Goal: Task Accomplishment & Management: Manage account settings

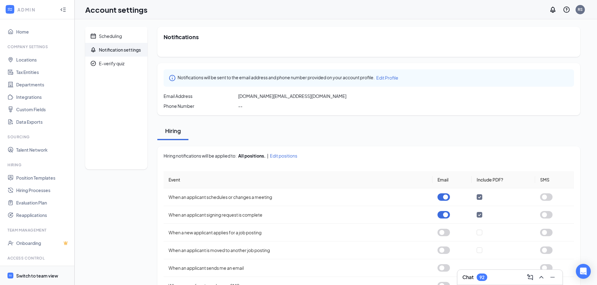
click at [32, 273] on div "Switch to team view" at bounding box center [37, 276] width 42 height 6
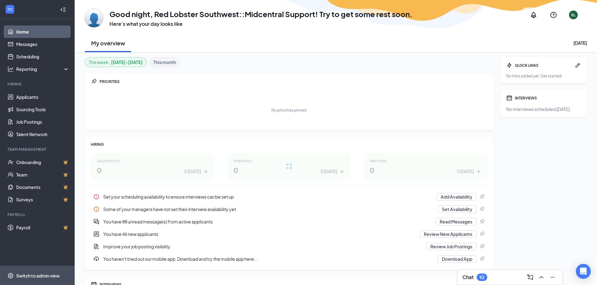
click at [32, 275] on div "Switch to admin view" at bounding box center [38, 276] width 44 height 6
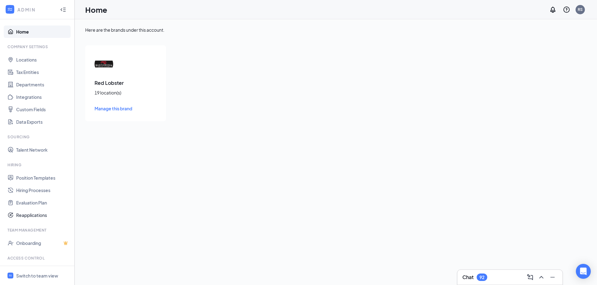
scroll to position [26, 0]
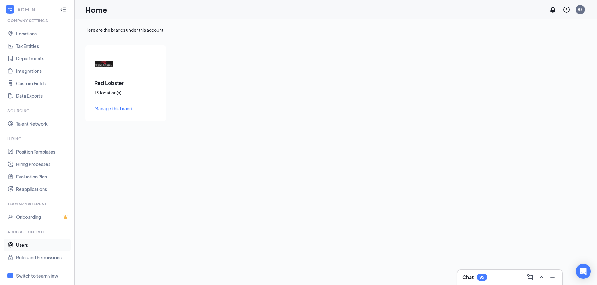
click at [32, 239] on link "Users" at bounding box center [42, 245] width 53 height 12
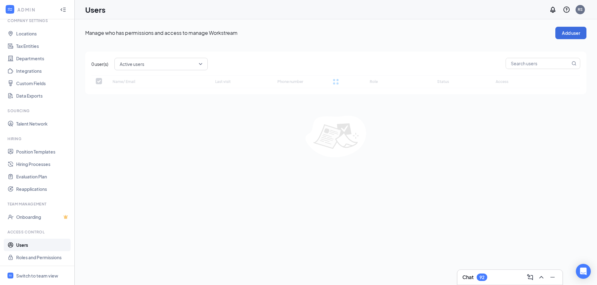
checkbox input "false"
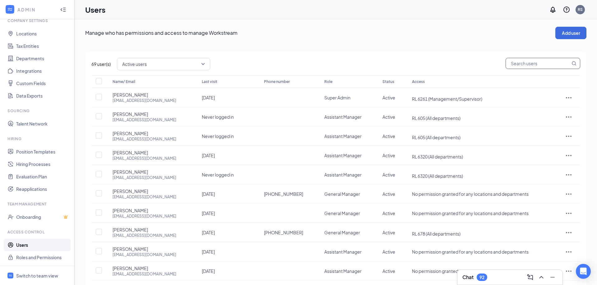
click at [510, 68] on input "text" at bounding box center [538, 63] width 64 height 11
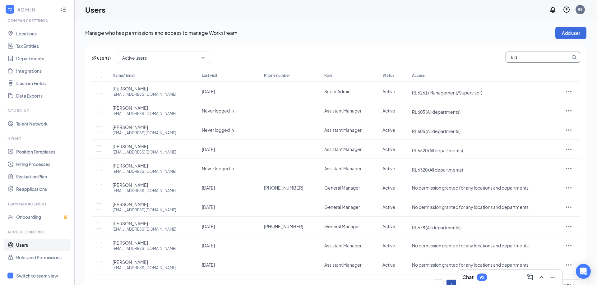
type input "[PERSON_NAME]"
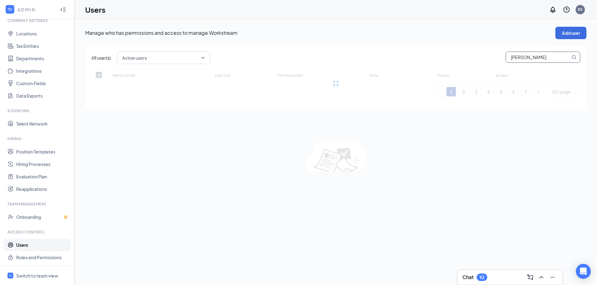
checkbox input "false"
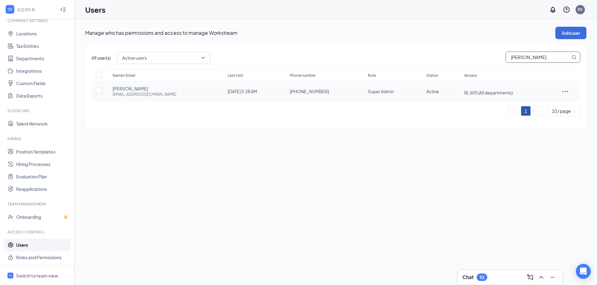
type input "[PERSON_NAME]"
click at [123, 91] on span "[PERSON_NAME]" at bounding box center [130, 89] width 35 height 6
click at [560, 93] on div at bounding box center [566, 91] width 18 height 7
click at [541, 104] on span "Edit user" at bounding box center [539, 104] width 18 height 6
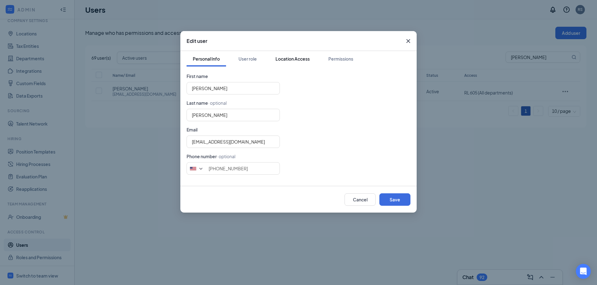
click at [282, 62] on div "Location Access" at bounding box center [293, 59] width 34 height 6
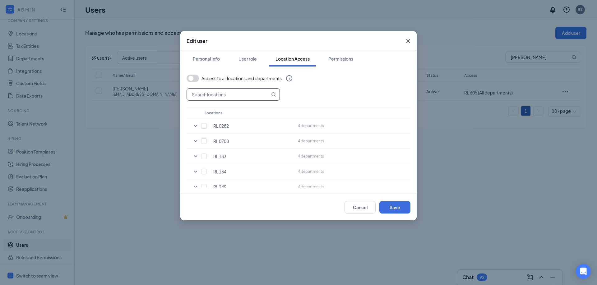
click at [233, 93] on input "text" at bounding box center [228, 95] width 83 height 12
type input "79"
click at [207, 125] on input "checkbox" at bounding box center [204, 126] width 6 height 6
checkbox input "true"
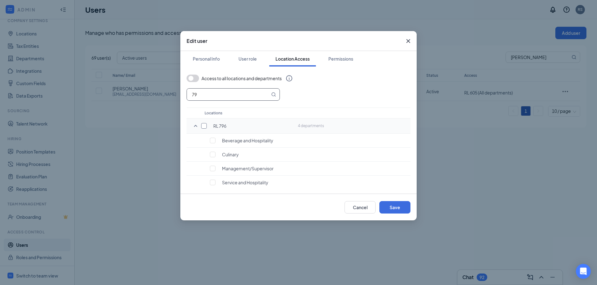
checkbox input "true"
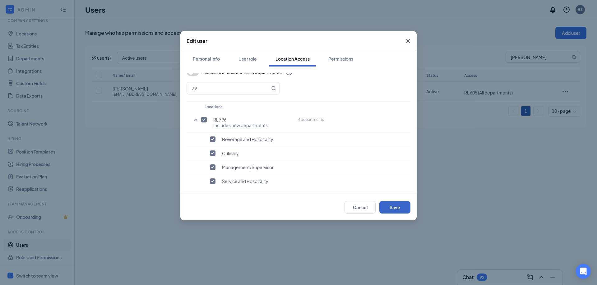
click at [399, 207] on button "Save" at bounding box center [395, 207] width 31 height 12
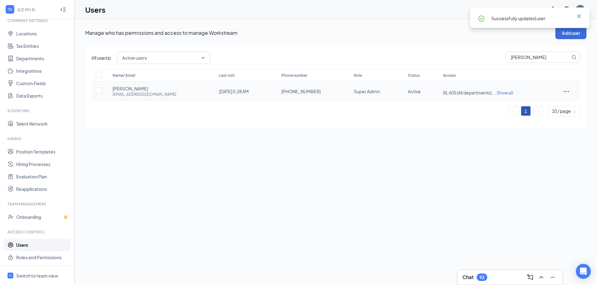
click at [497, 91] on span "Show all" at bounding box center [505, 93] width 16 height 6
